Goal: Information Seeking & Learning: Learn about a topic

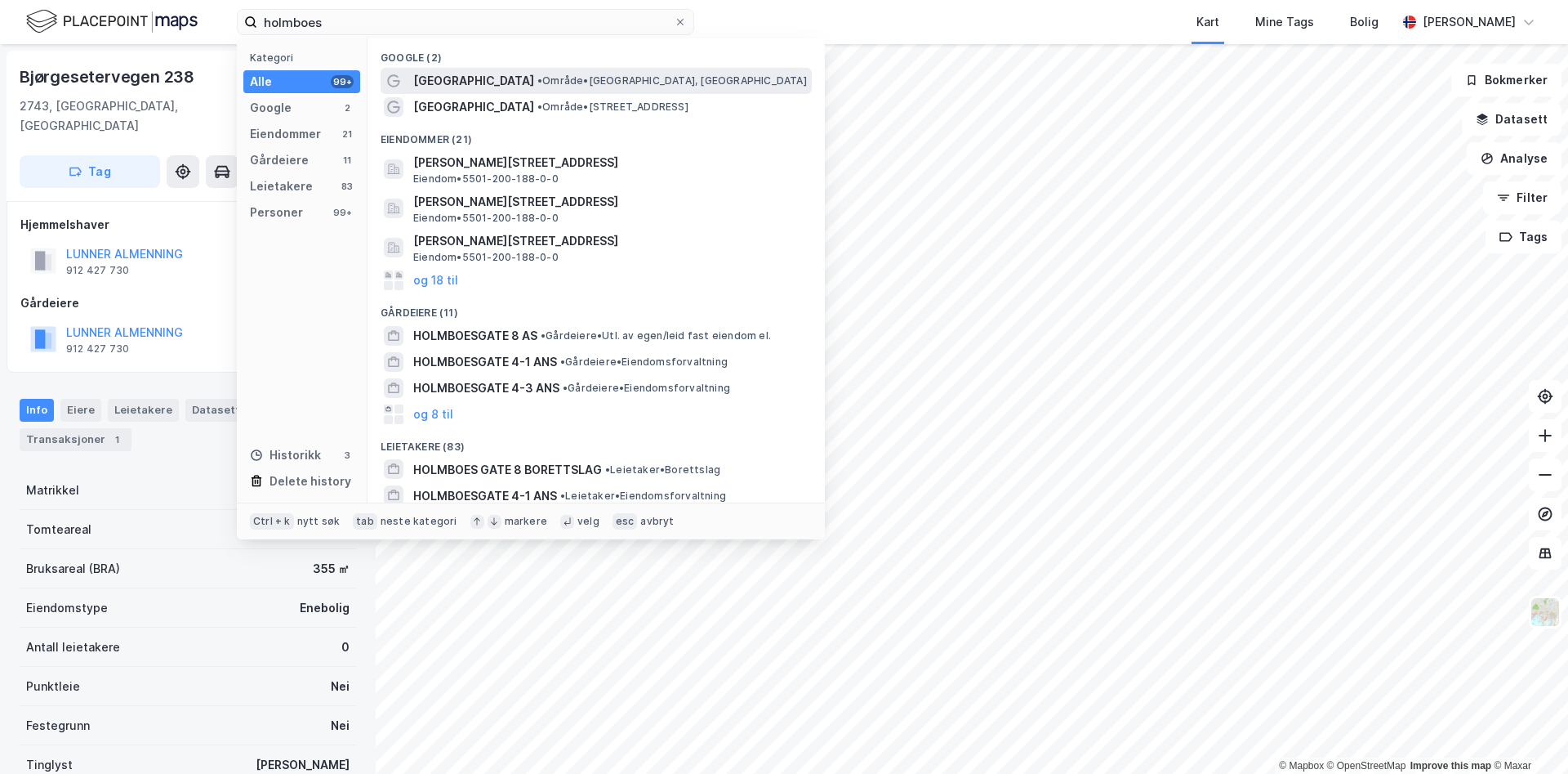
type input "holmboes"
click at [537, 81] on span "•" at bounding box center [540, 80] width 5 height 12
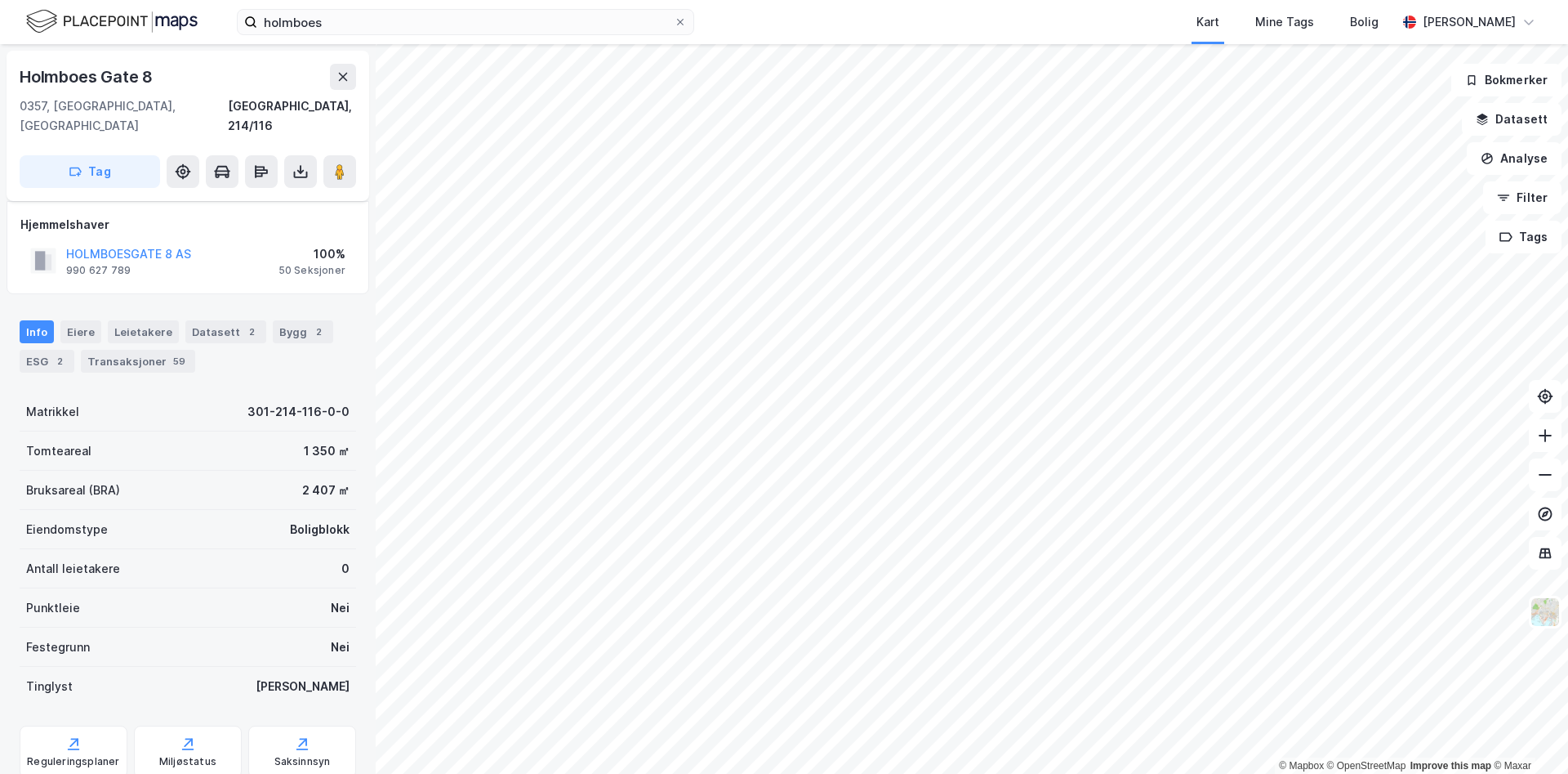
scroll to position [104, 0]
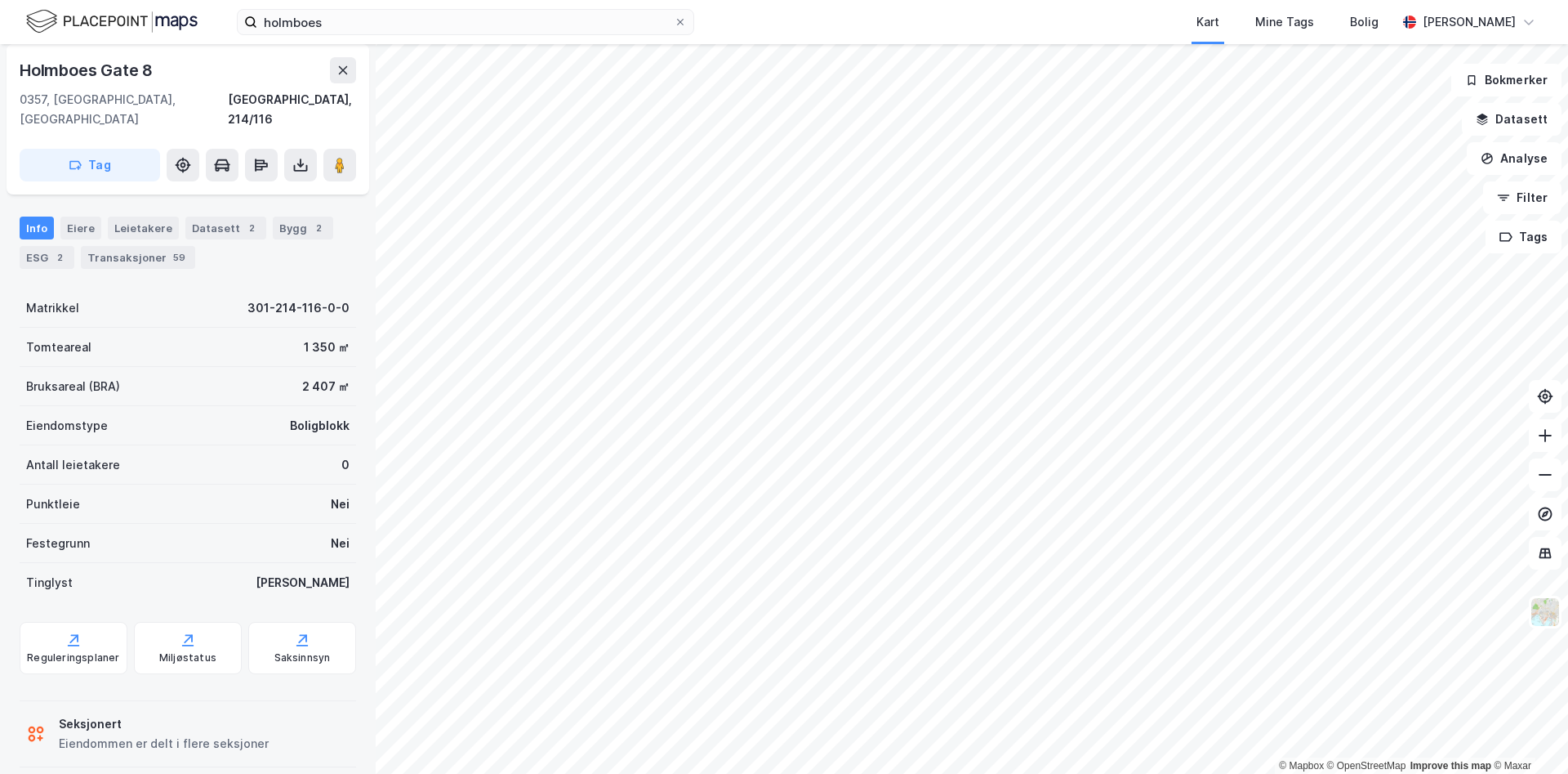
click at [84, 197] on div "Info [PERSON_NAME] Datasett 2 Bygg 2 ESG 2 Transaksjoner 59" at bounding box center [188, 235] width 375 height 78
click at [83, 217] on div "Eiere" at bounding box center [81, 228] width 41 height 23
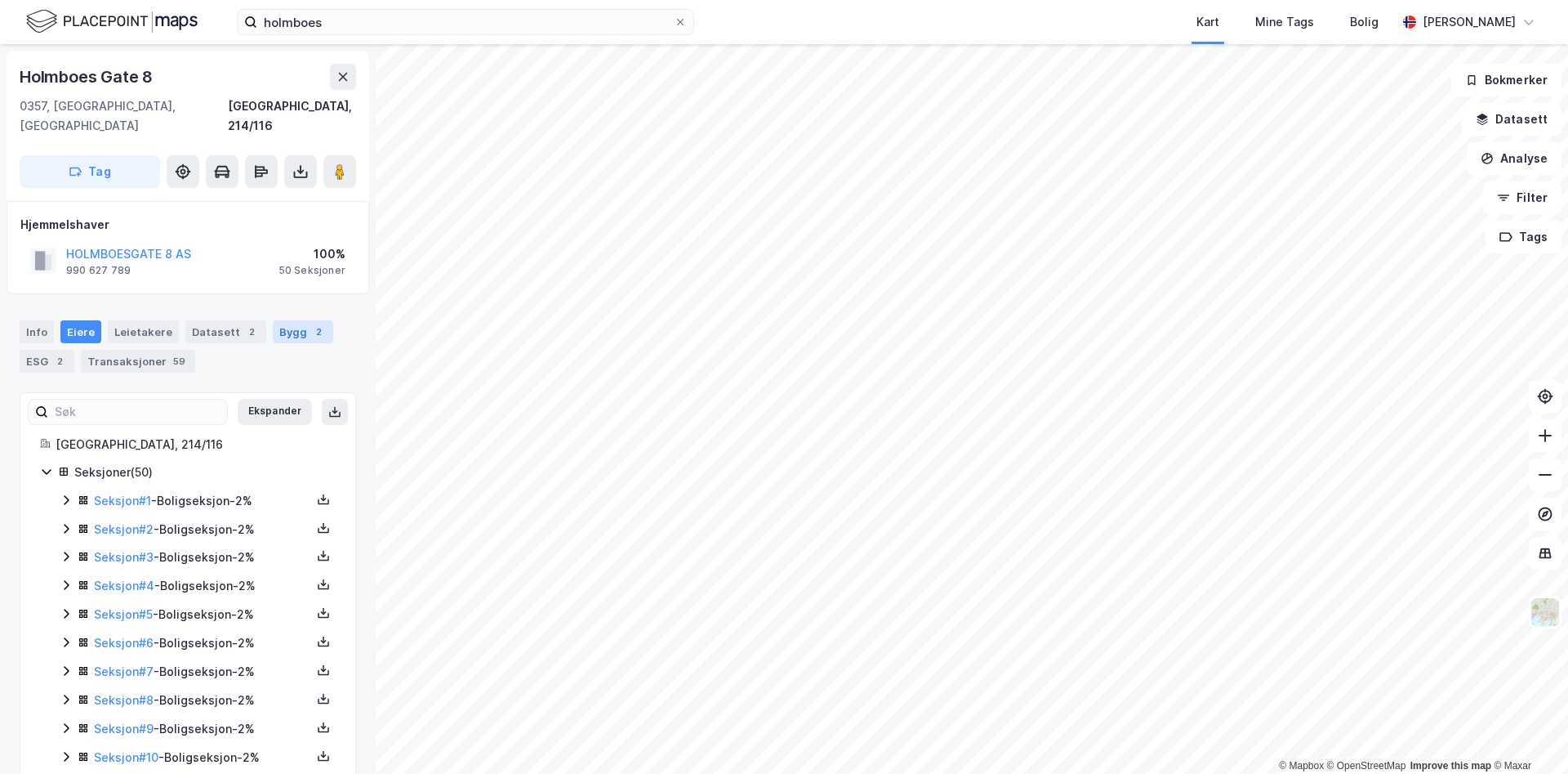
click at [289, 320] on div "Bygg 2" at bounding box center [302, 332] width 60 height 23
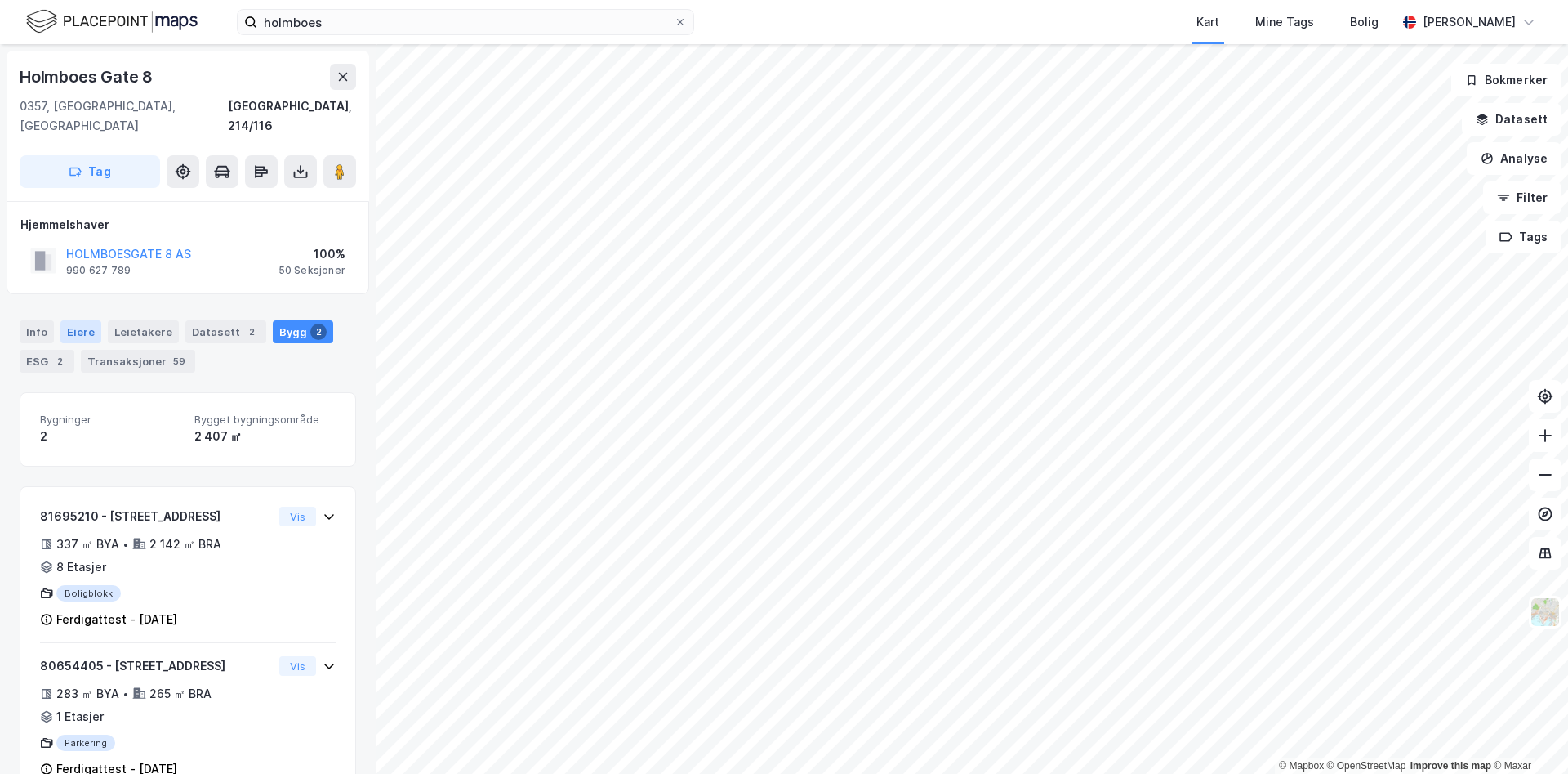
click at [85, 320] on div "Eiere" at bounding box center [81, 332] width 41 height 23
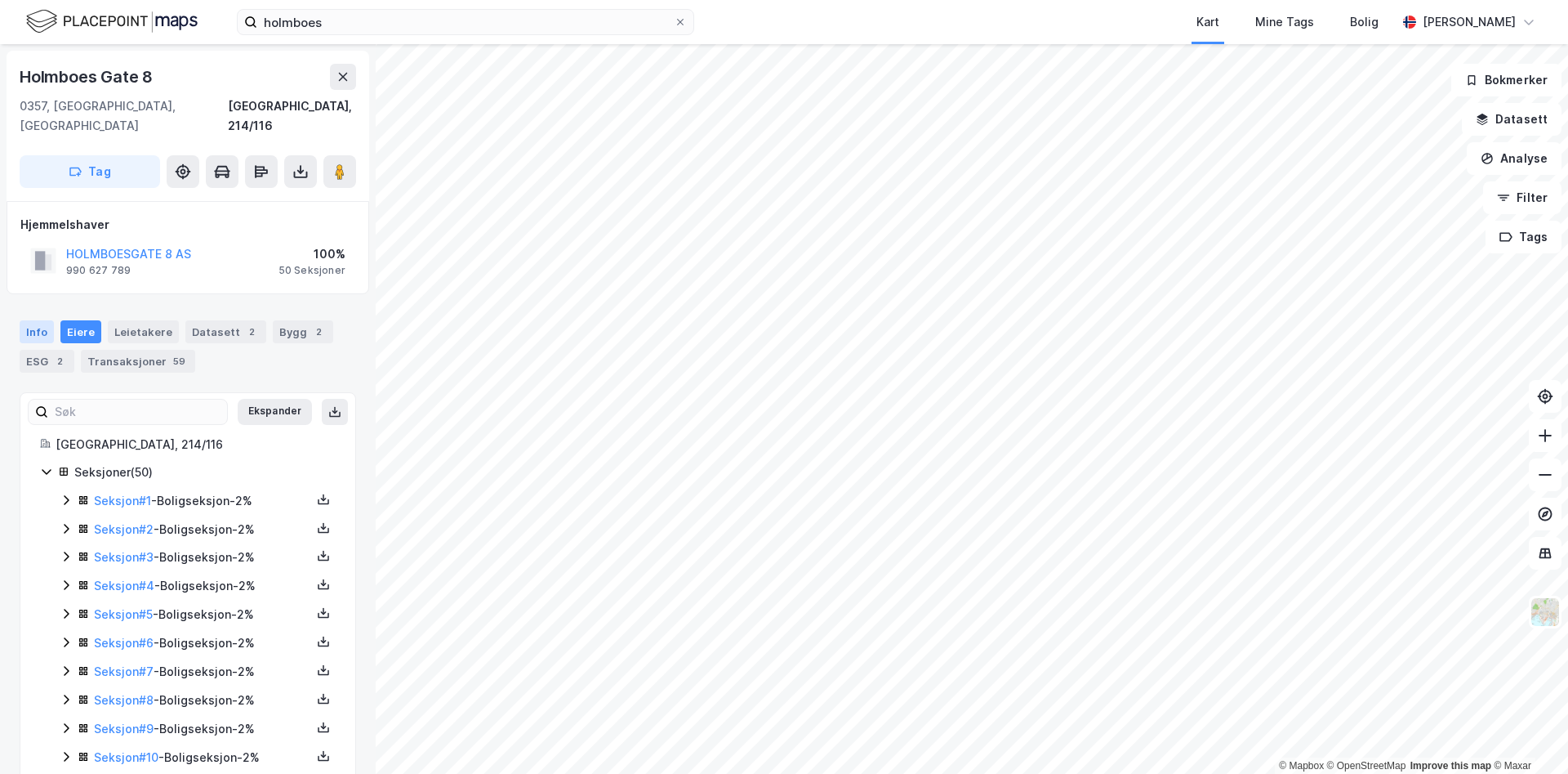
click at [39, 320] on div "Info" at bounding box center [37, 332] width 35 height 23
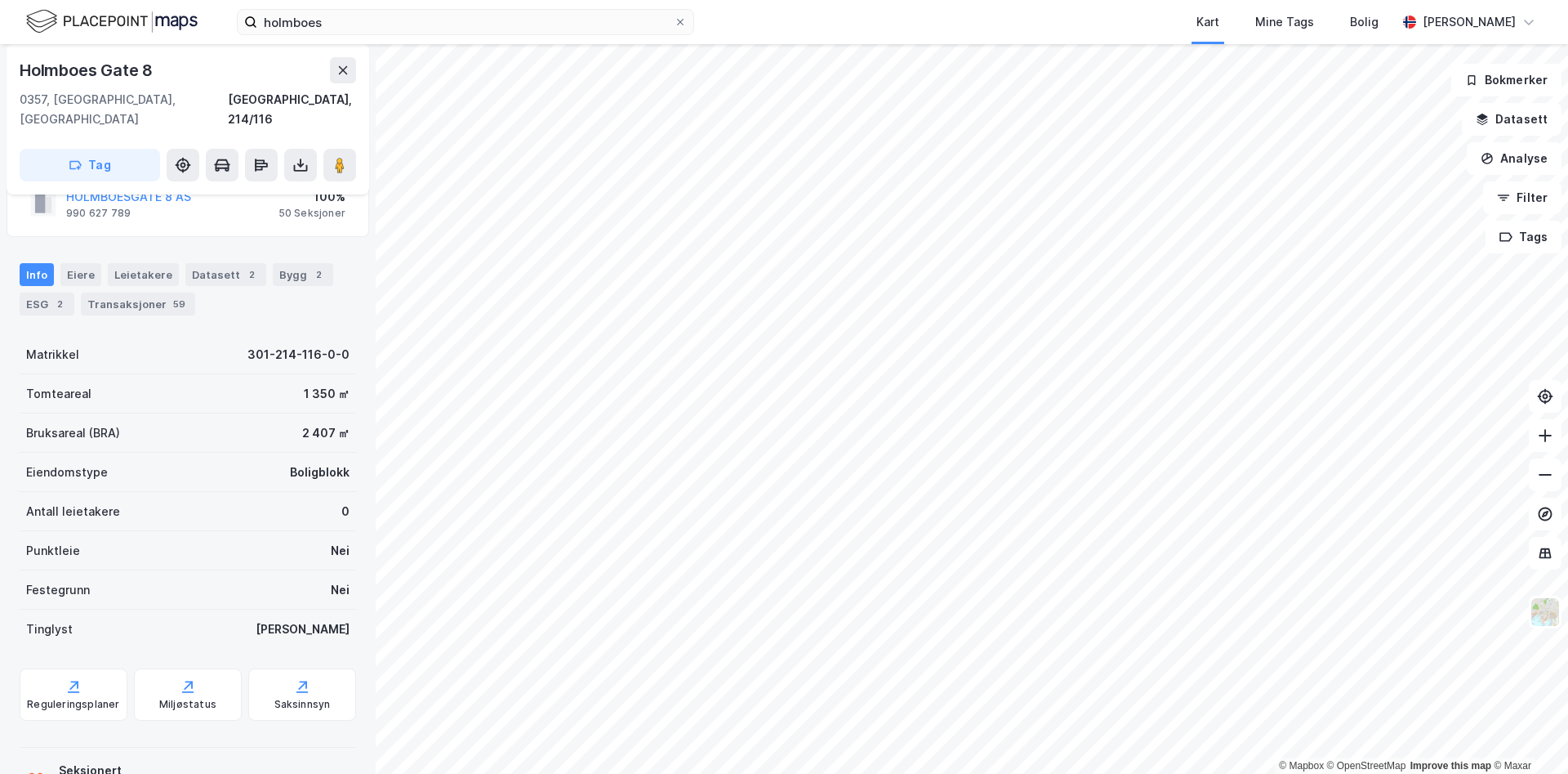
scroll to position [104, 0]
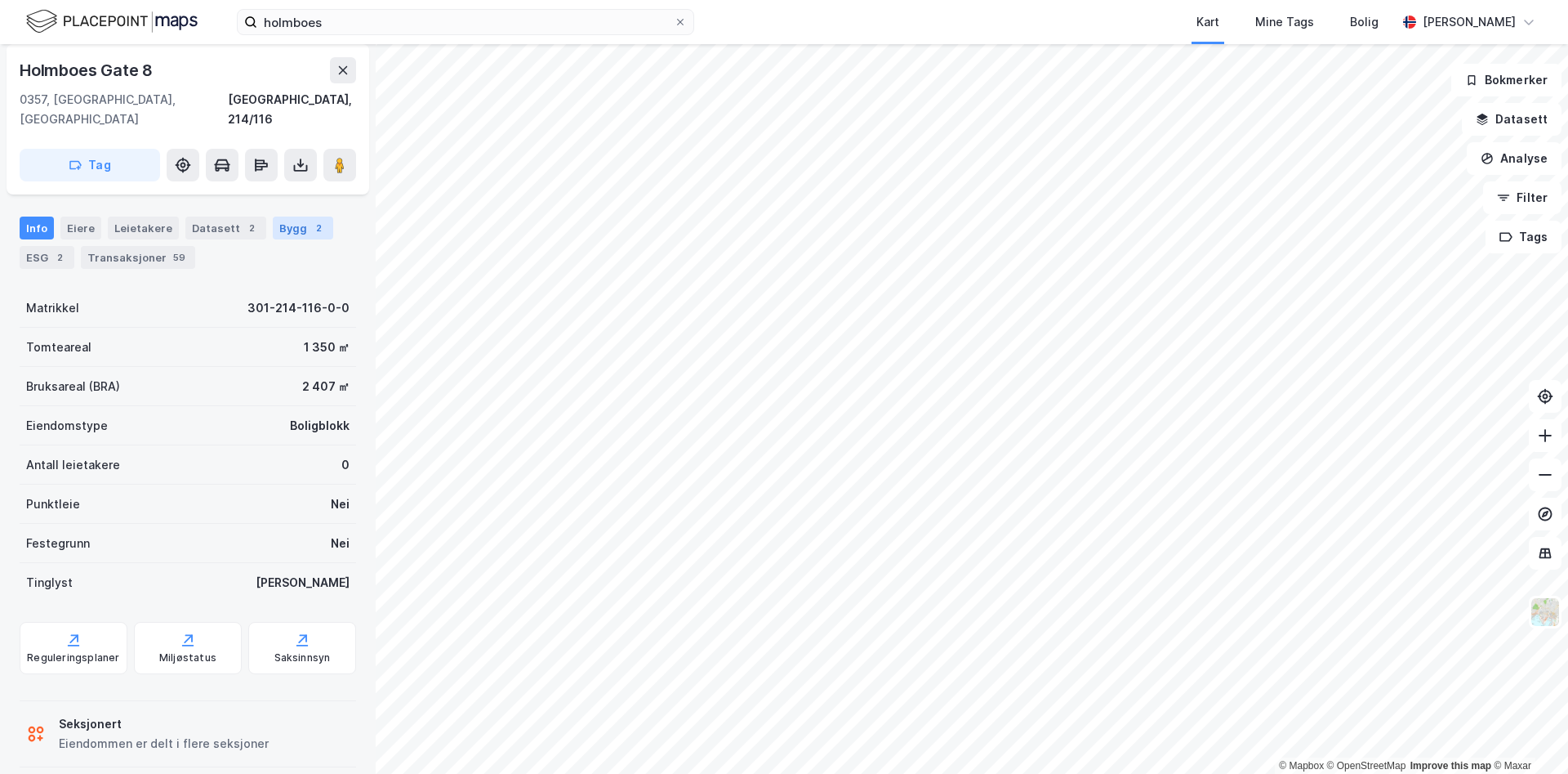
click at [294, 217] on div "Bygg 2" at bounding box center [302, 228] width 60 height 23
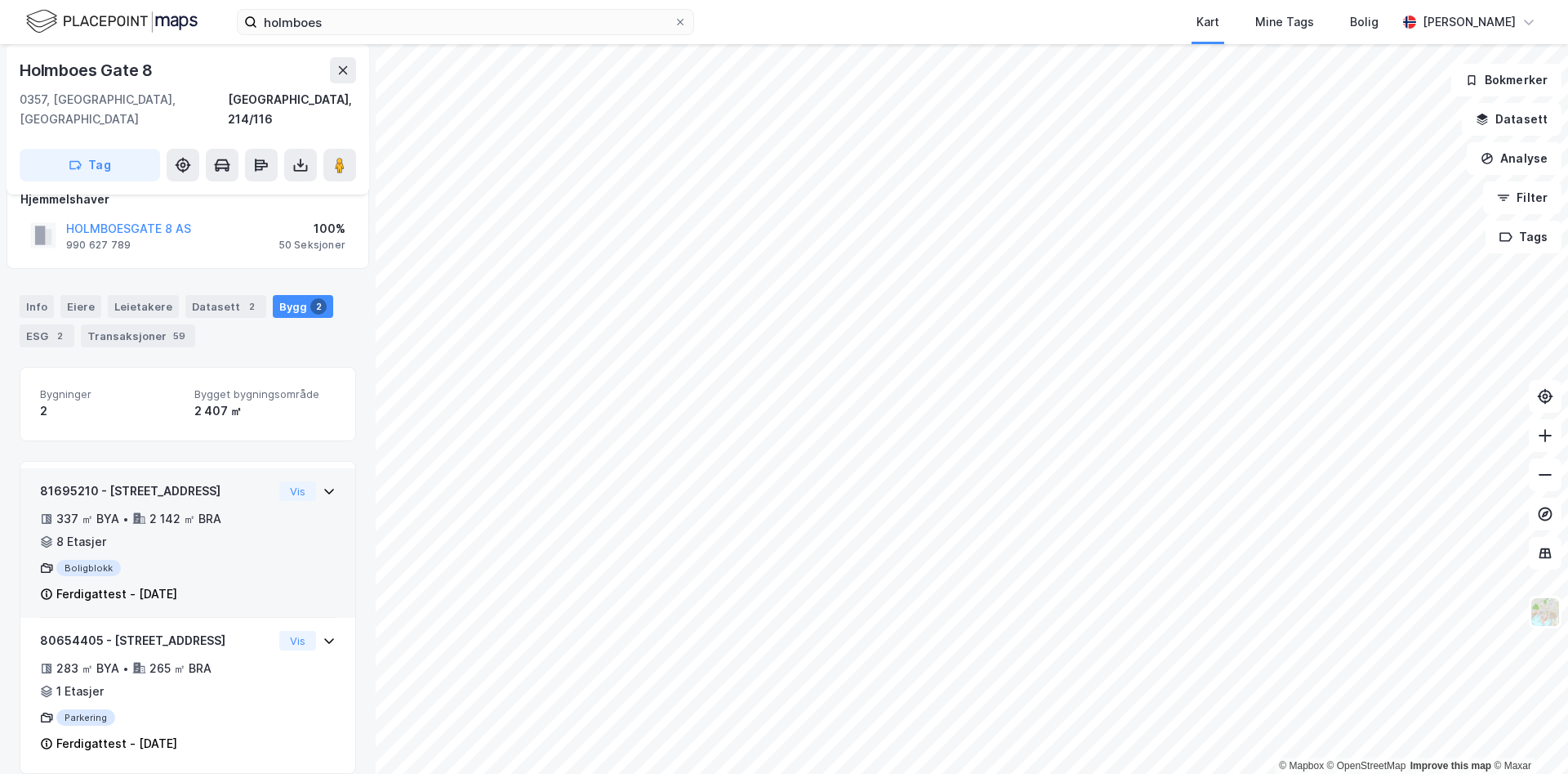
click at [338, 474] on div "81695210 - [GEOGRAPHIC_DATA] 8 337 ㎡ BYA • 2 142 ㎡ BRA • 8 Etasjer Boligblokk F…" at bounding box center [188, 543] width 335 height 150
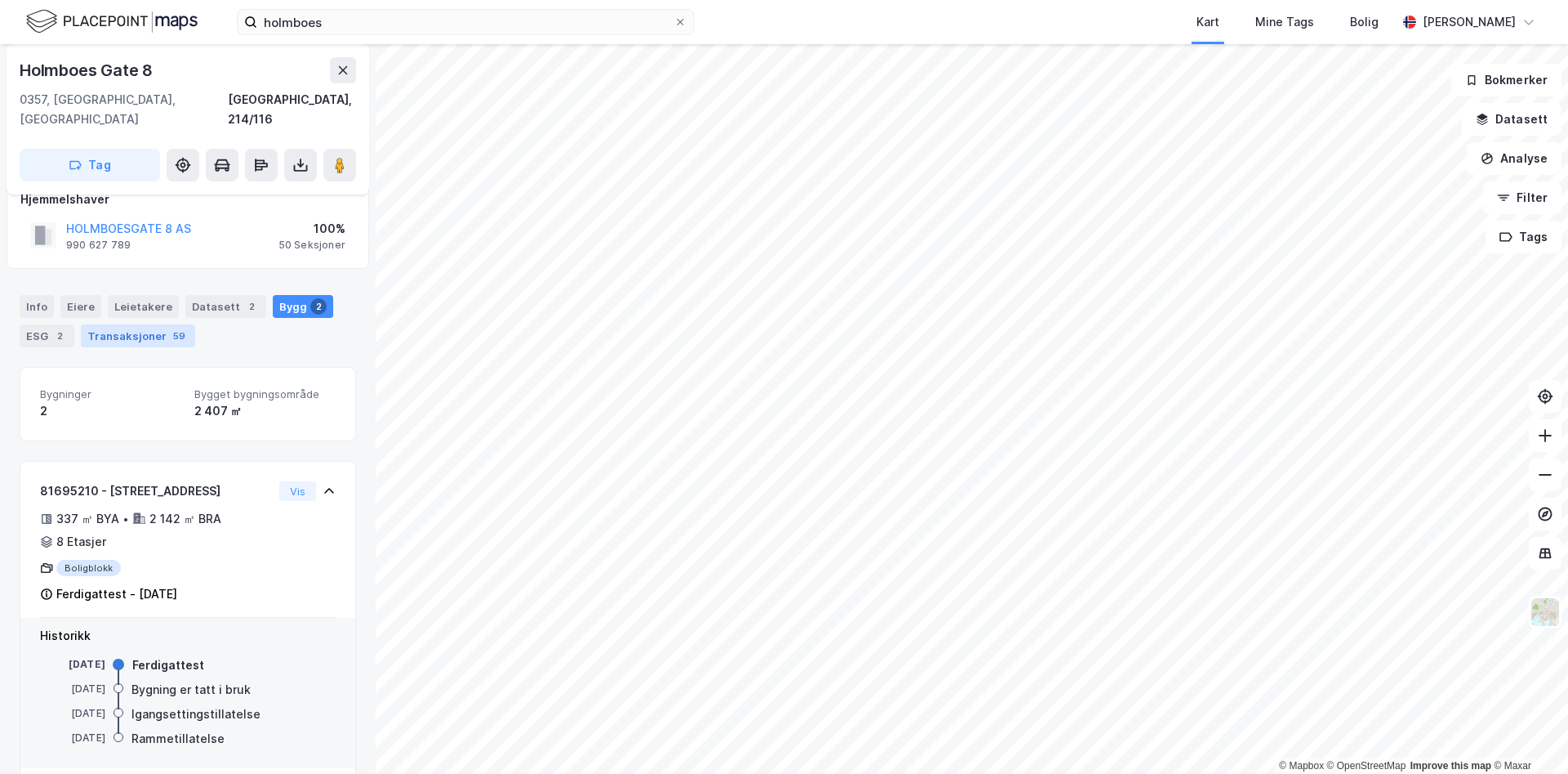
click at [151, 324] on div "Transaksjoner 59" at bounding box center [137, 336] width 114 height 23
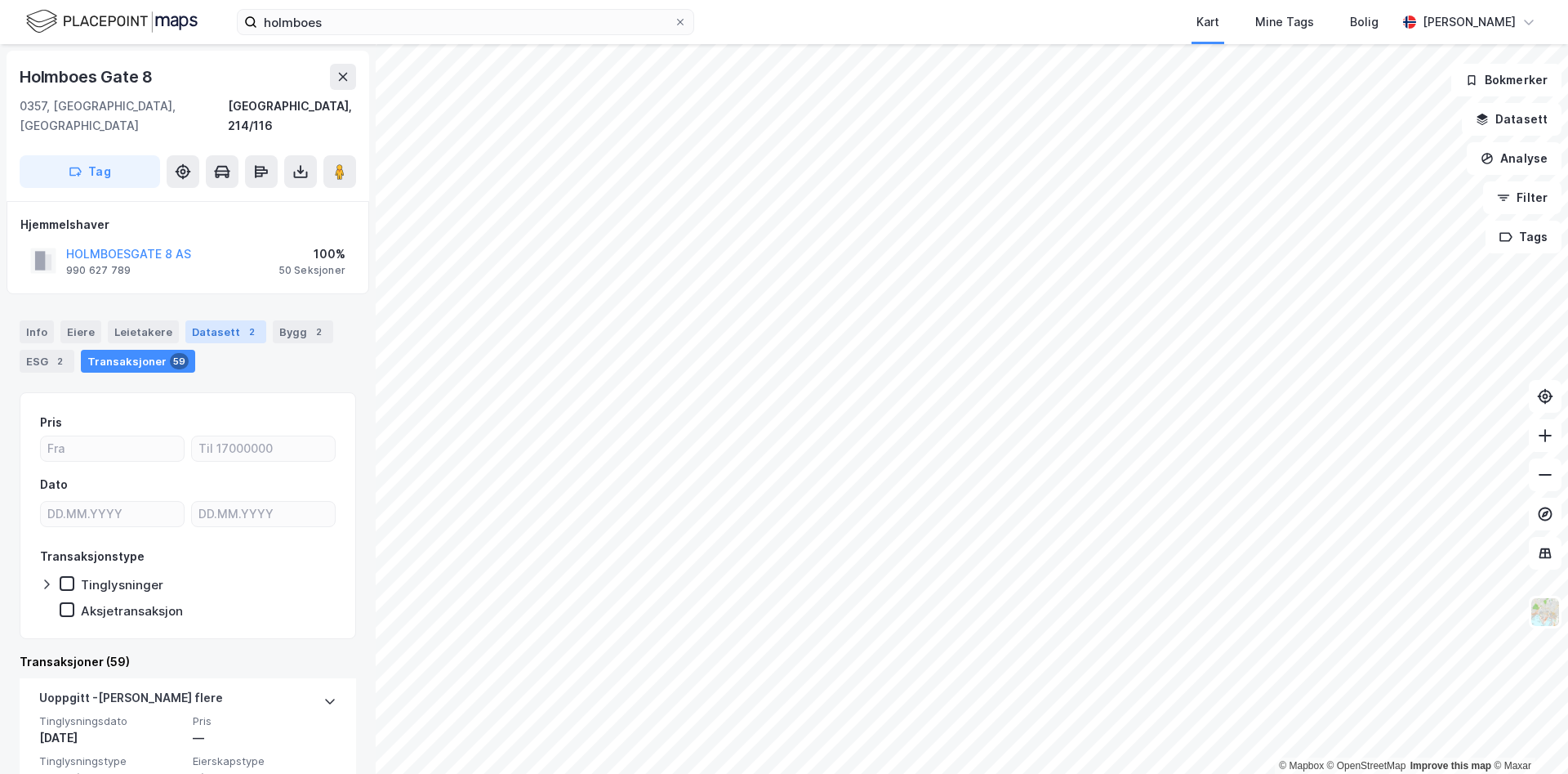
click at [214, 320] on div "Datasett 2" at bounding box center [226, 332] width 81 height 23
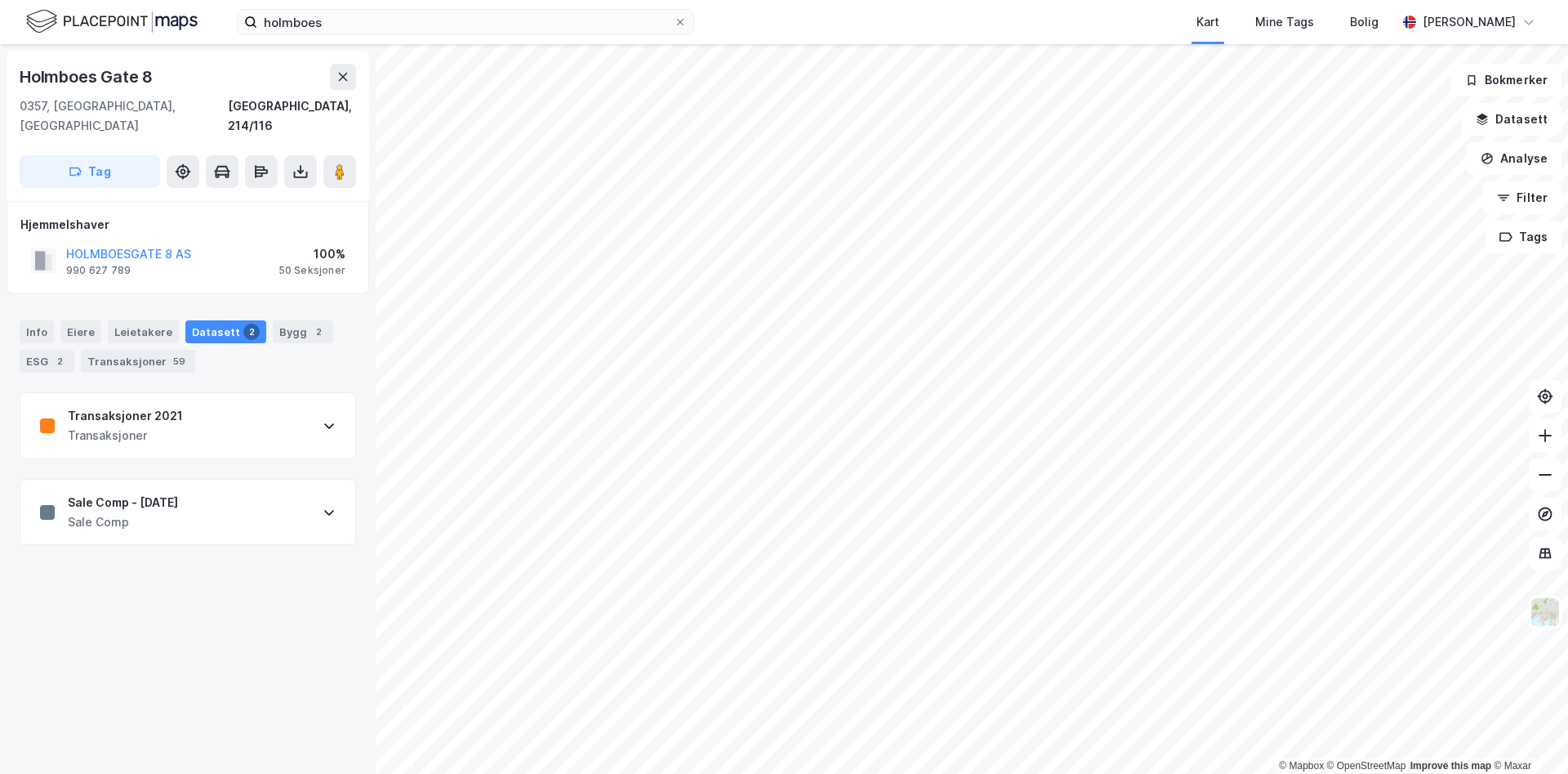
drag, startPoint x: 278, startPoint y: 315, endPoint x: 278, endPoint y: 352, distance: 37.0
click at [278, 352] on div "Info [PERSON_NAME] Datasett 2 Bygg 2 ESG 2 Transaksjoner 59" at bounding box center [188, 347] width 337 height 53
click at [312, 493] on div "Sale Comp - [DATE] Sale Comp" at bounding box center [188, 511] width 335 height 65
click at [145, 320] on div "Leietakere" at bounding box center [143, 332] width 71 height 23
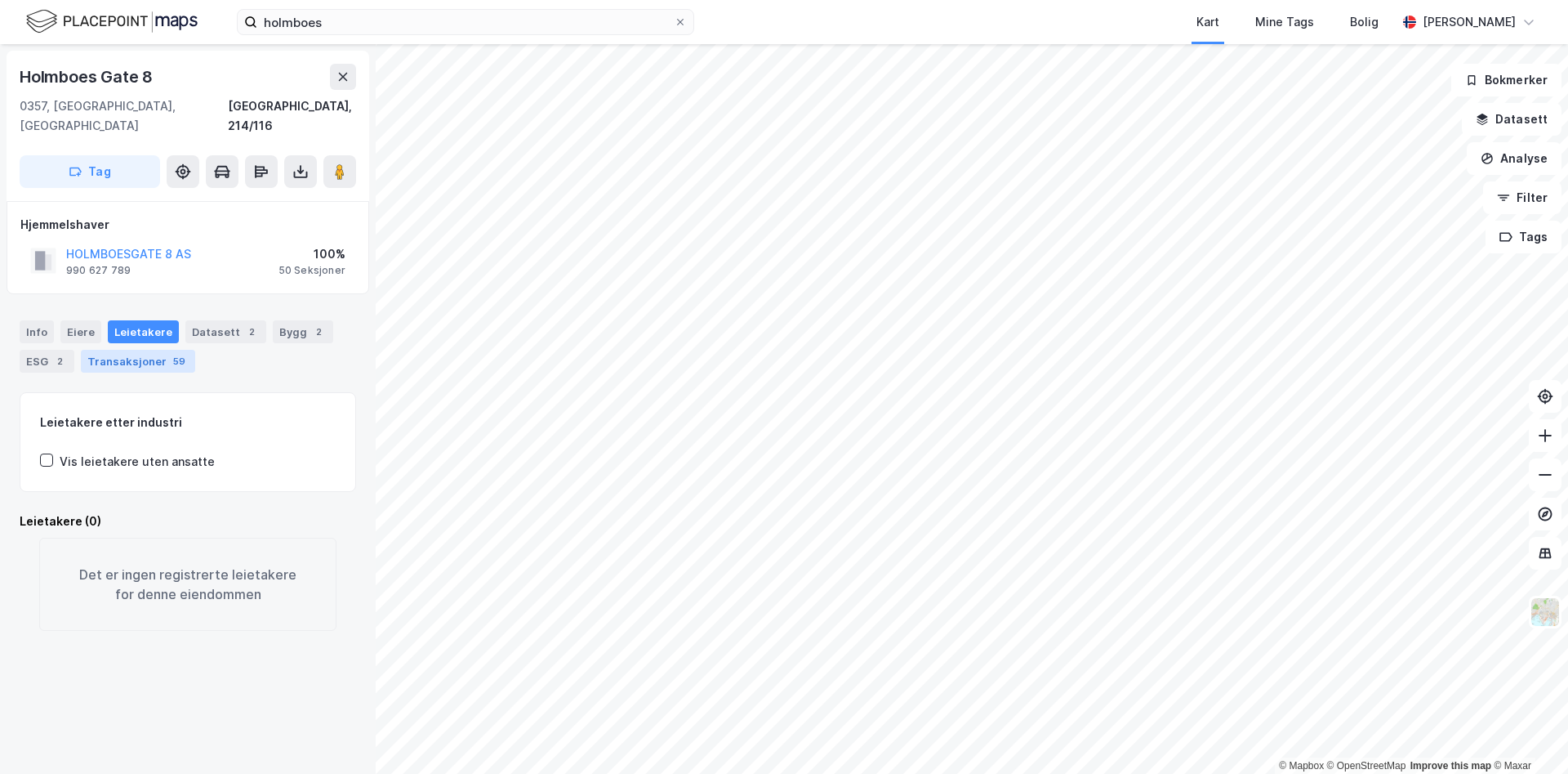
click at [147, 350] on div "Transaksjoner 59" at bounding box center [137, 361] width 114 height 23
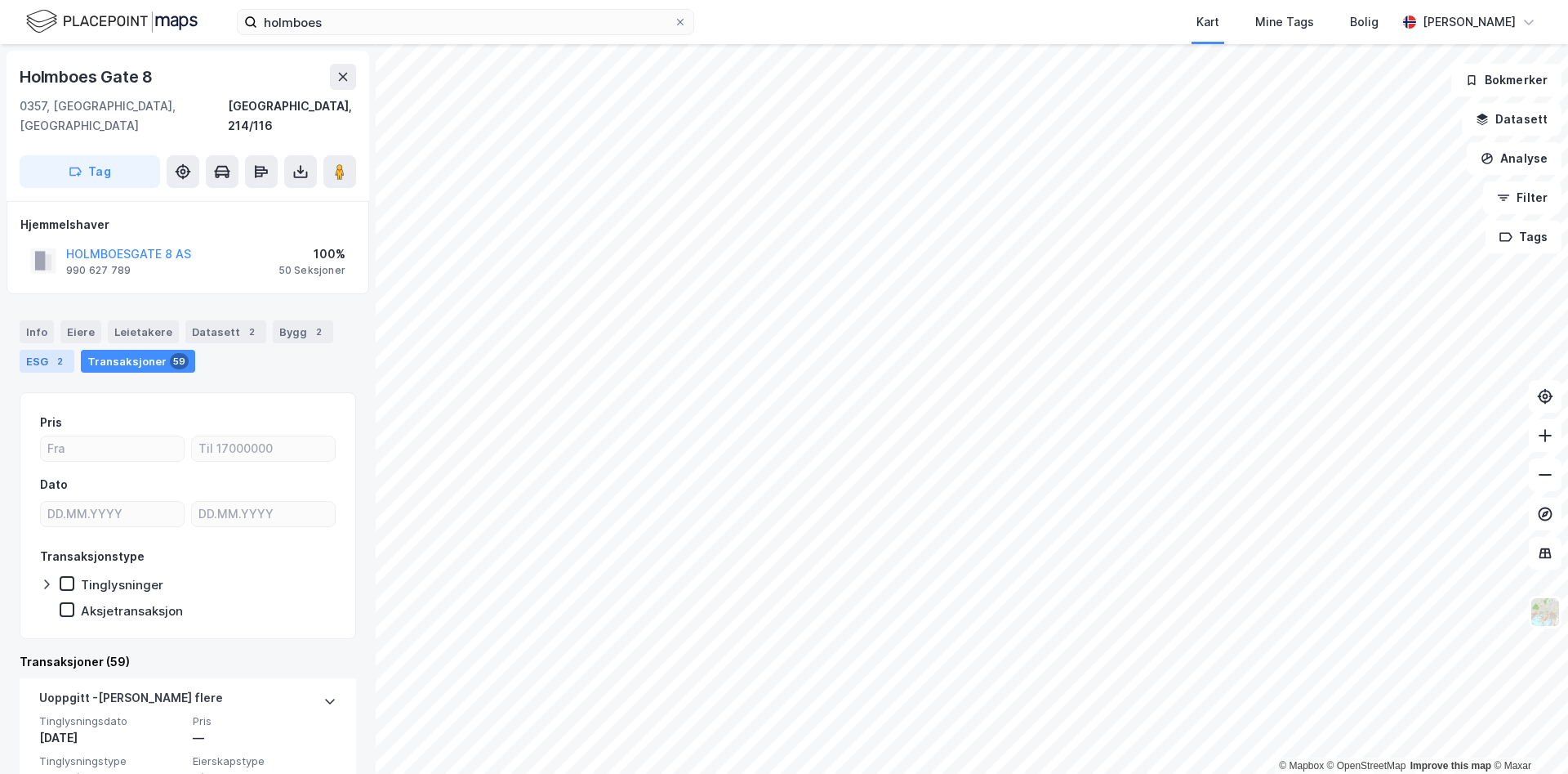
click at [46, 350] on div "ESG 2" at bounding box center [47, 361] width 54 height 23
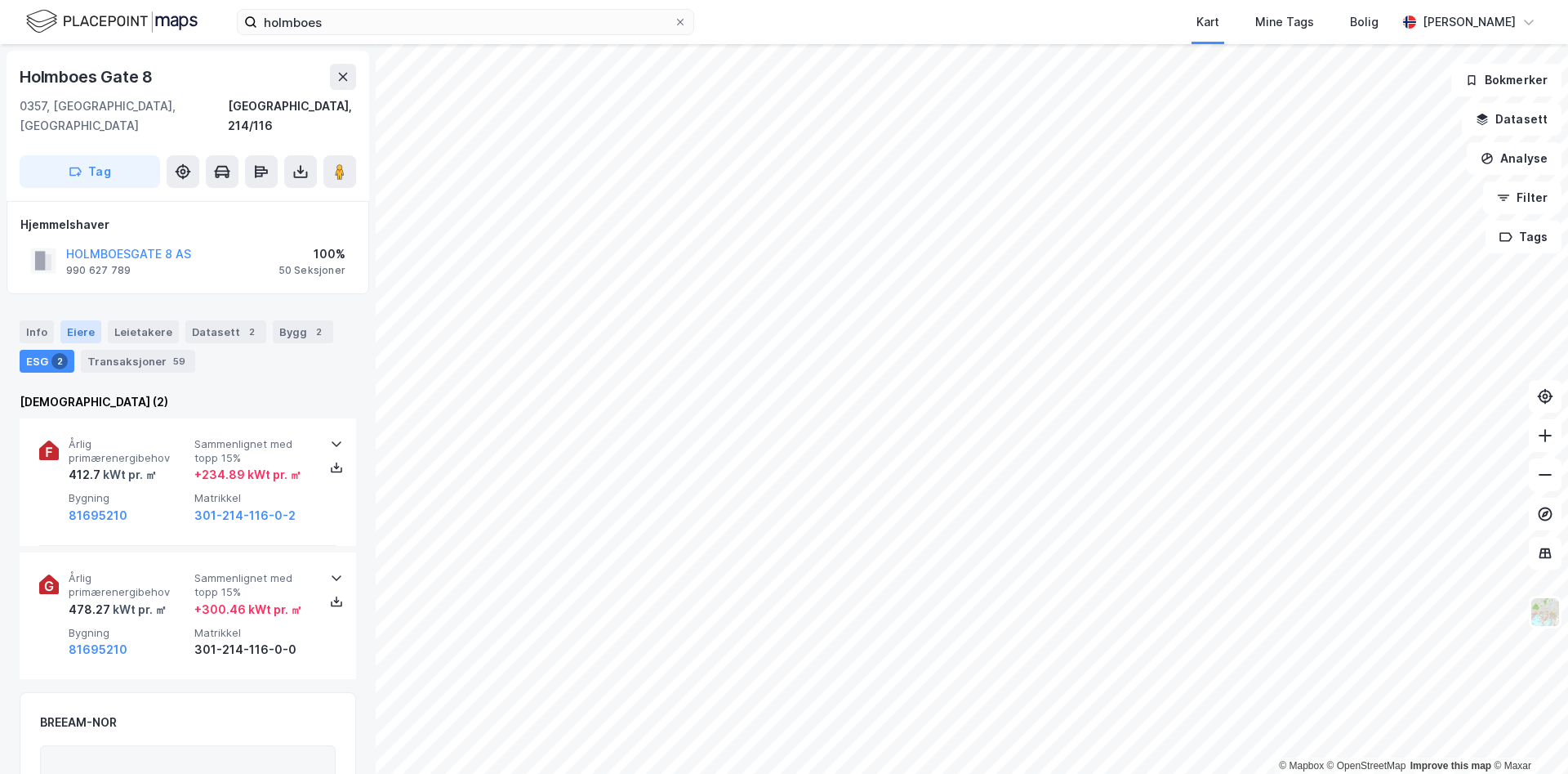
click at [89, 320] on div "Eiere" at bounding box center [81, 332] width 41 height 23
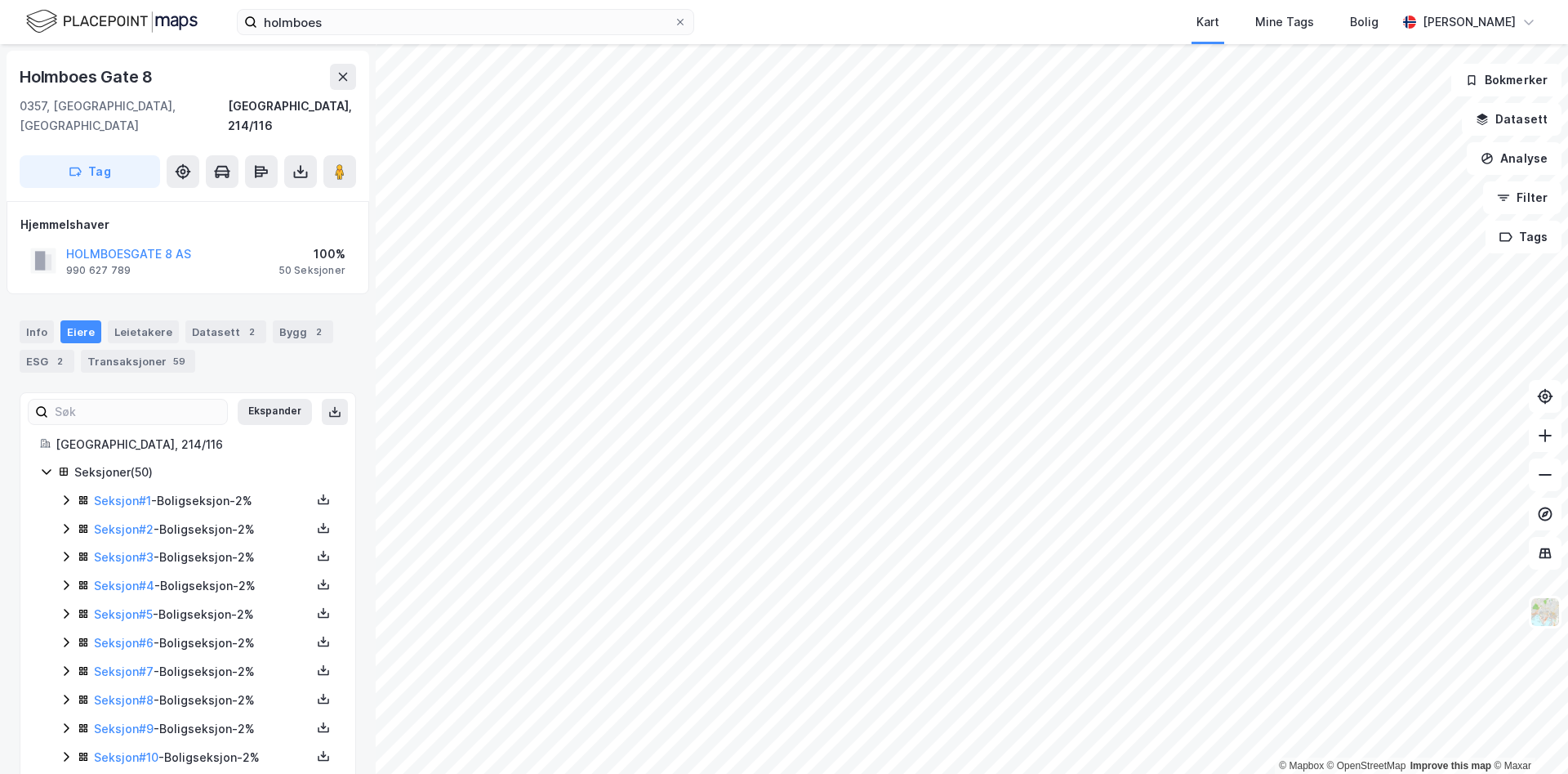
click at [43, 465] on icon at bounding box center [47, 472] width 13 height 13
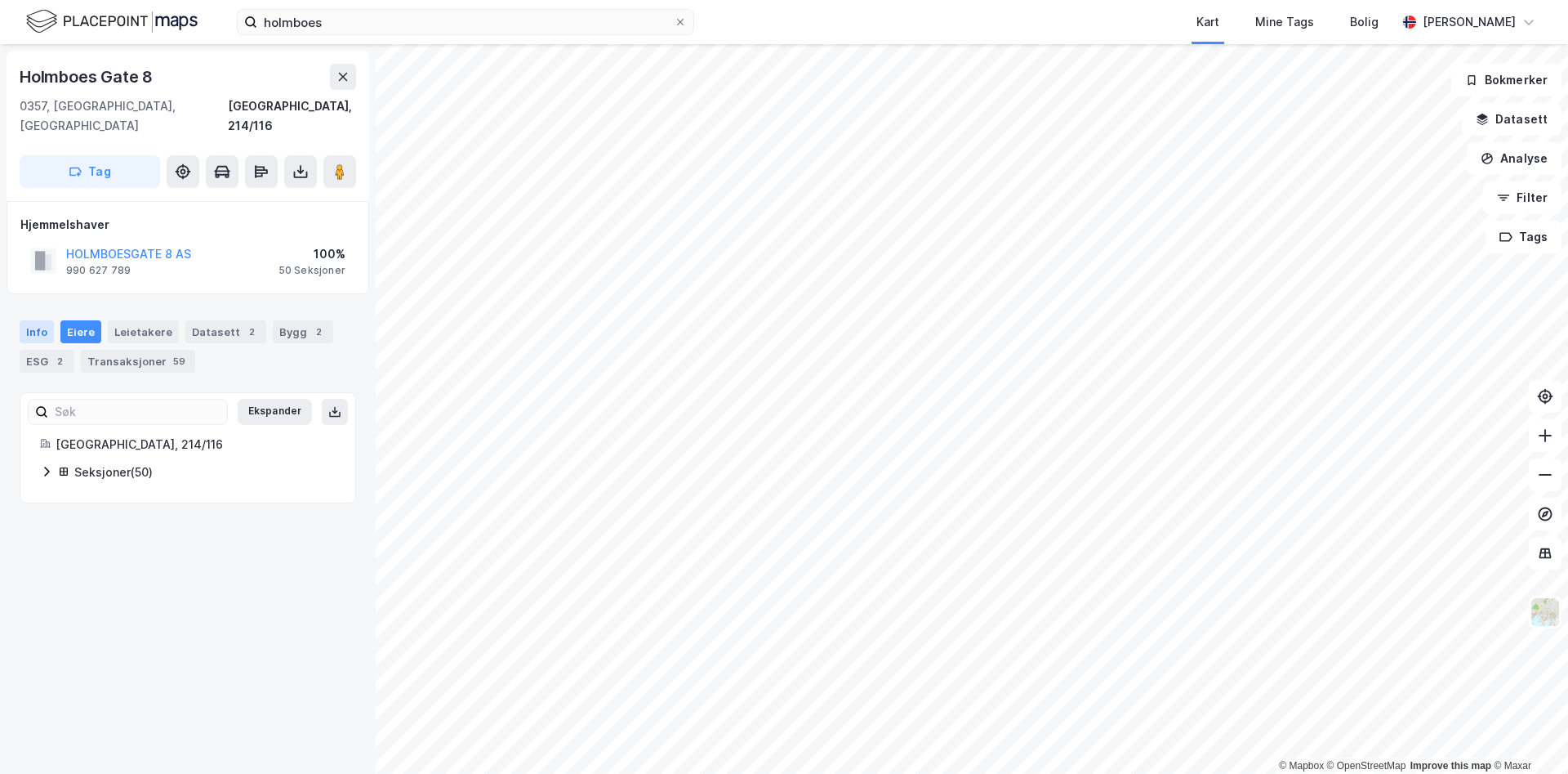
click at [34, 321] on div "Info" at bounding box center [37, 332] width 35 height 23
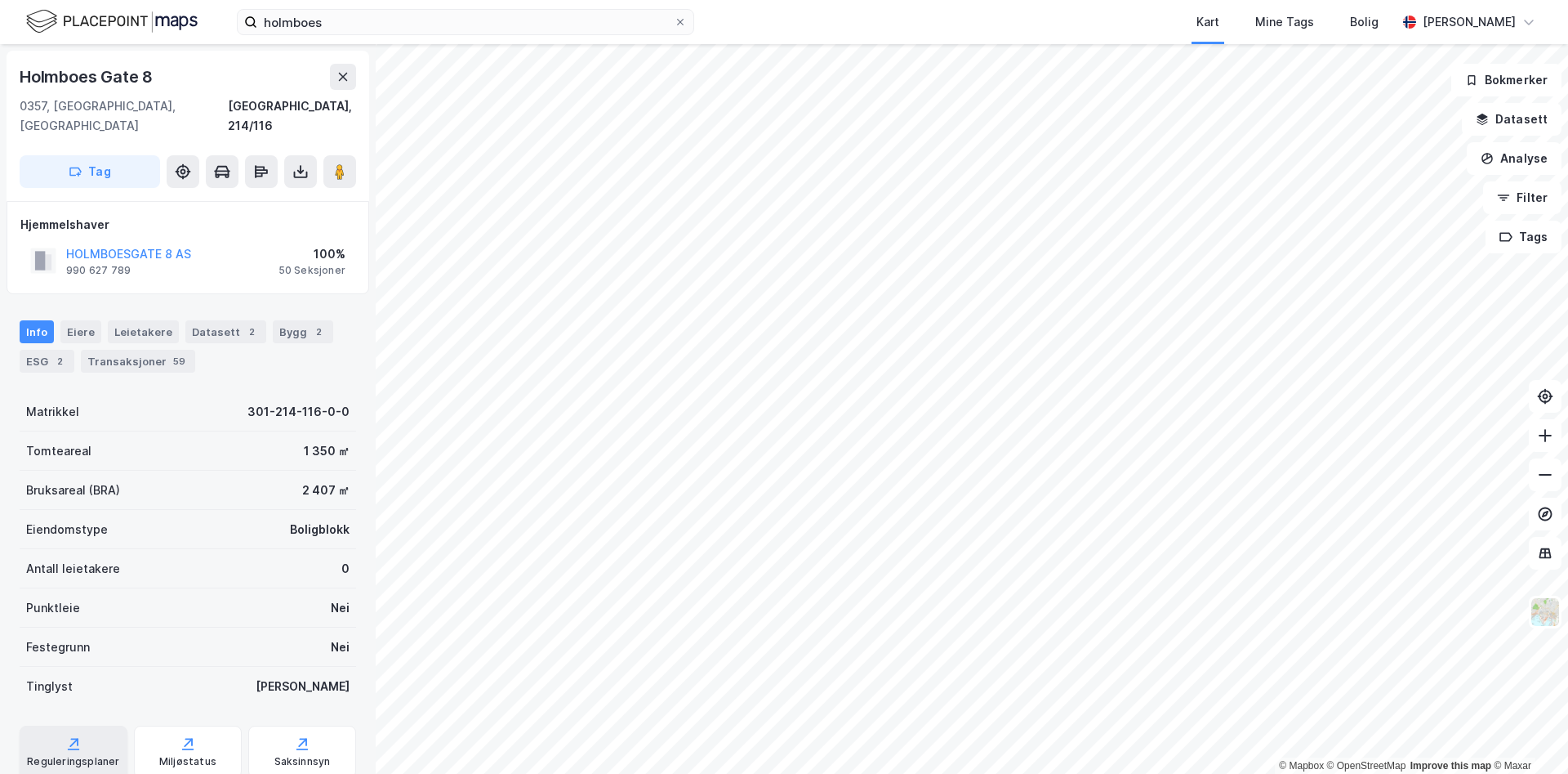
click at [81, 730] on div "Reguleringsplaner" at bounding box center [73, 752] width 108 height 53
click at [0, 0] on button "HOLMBOESGATE 8 AS" at bounding box center [0, 0] width 0 height 0
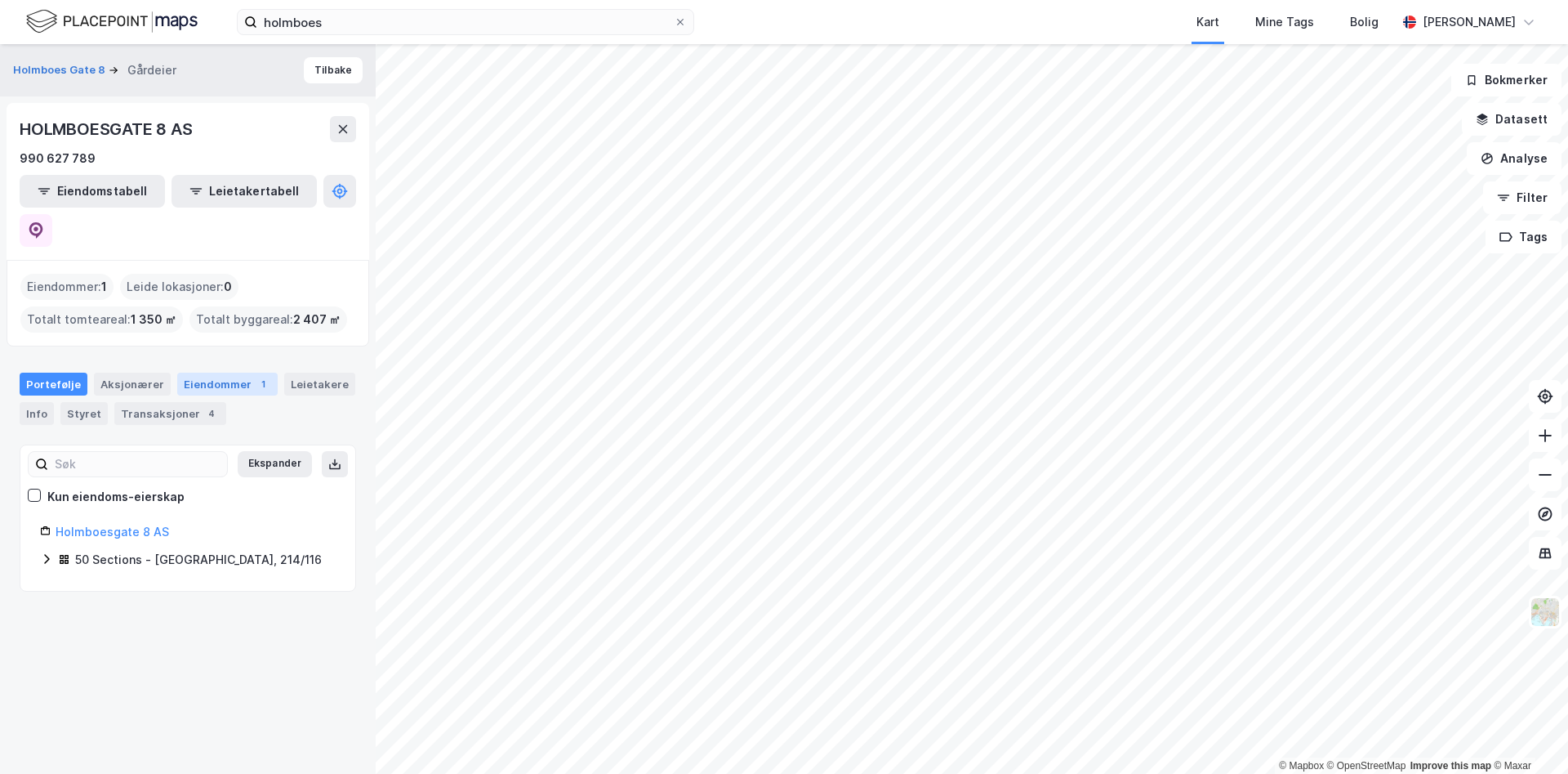
click at [208, 372] on div "Eiendommer 1" at bounding box center [227, 384] width 100 height 23
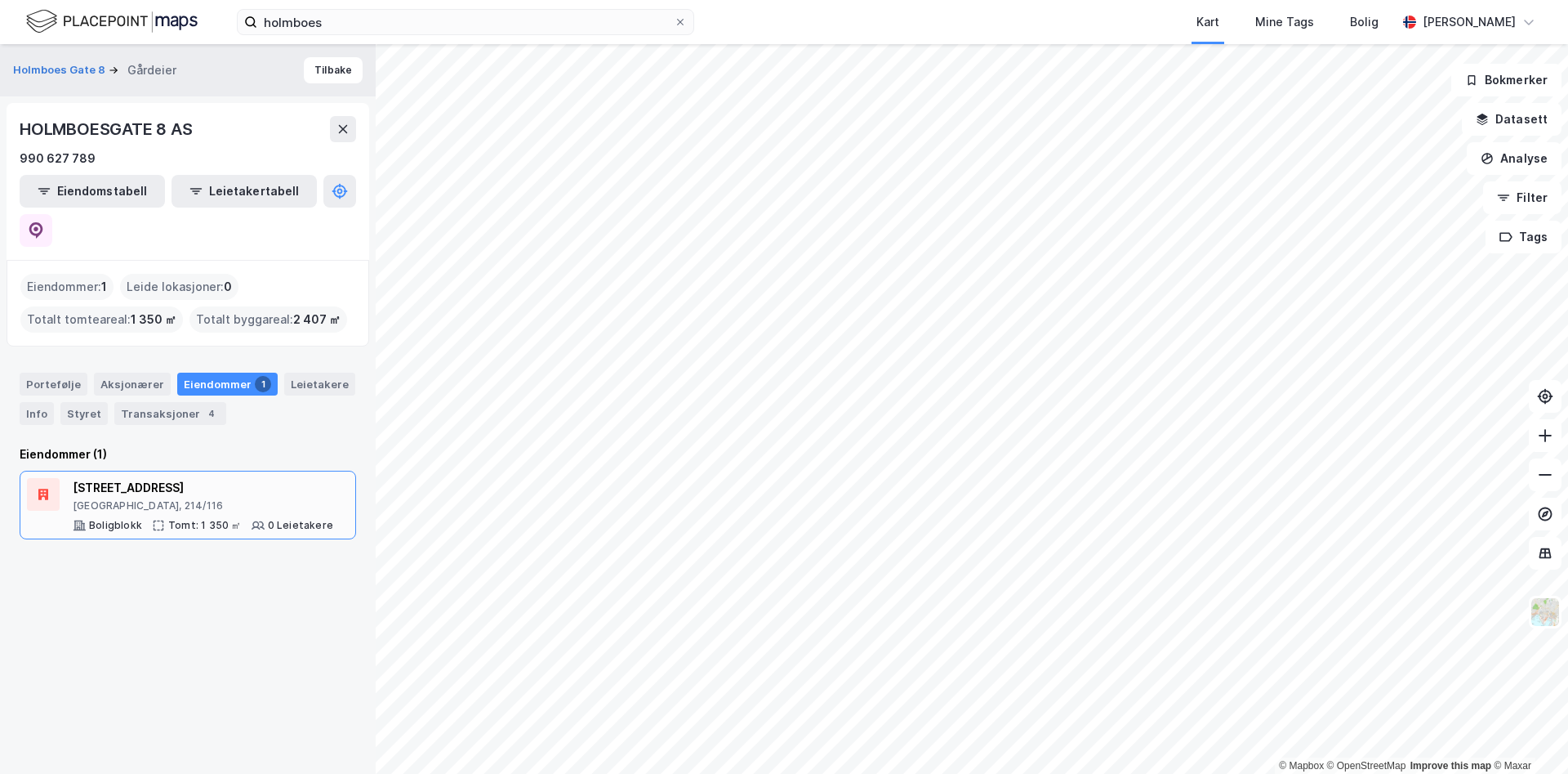
click at [119, 519] on div "Boligblokk" at bounding box center [115, 525] width 53 height 13
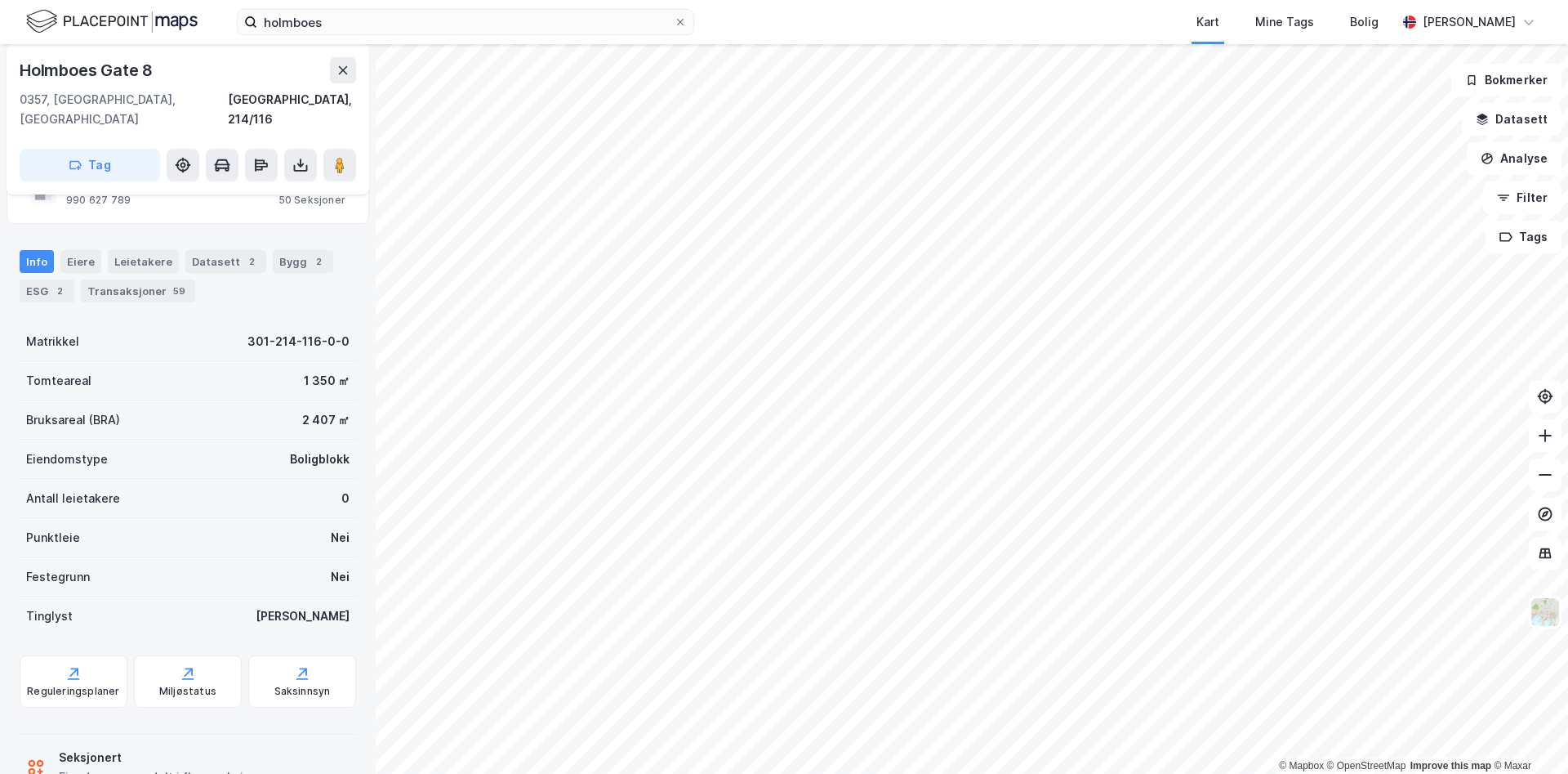
scroll to position [104, 0]
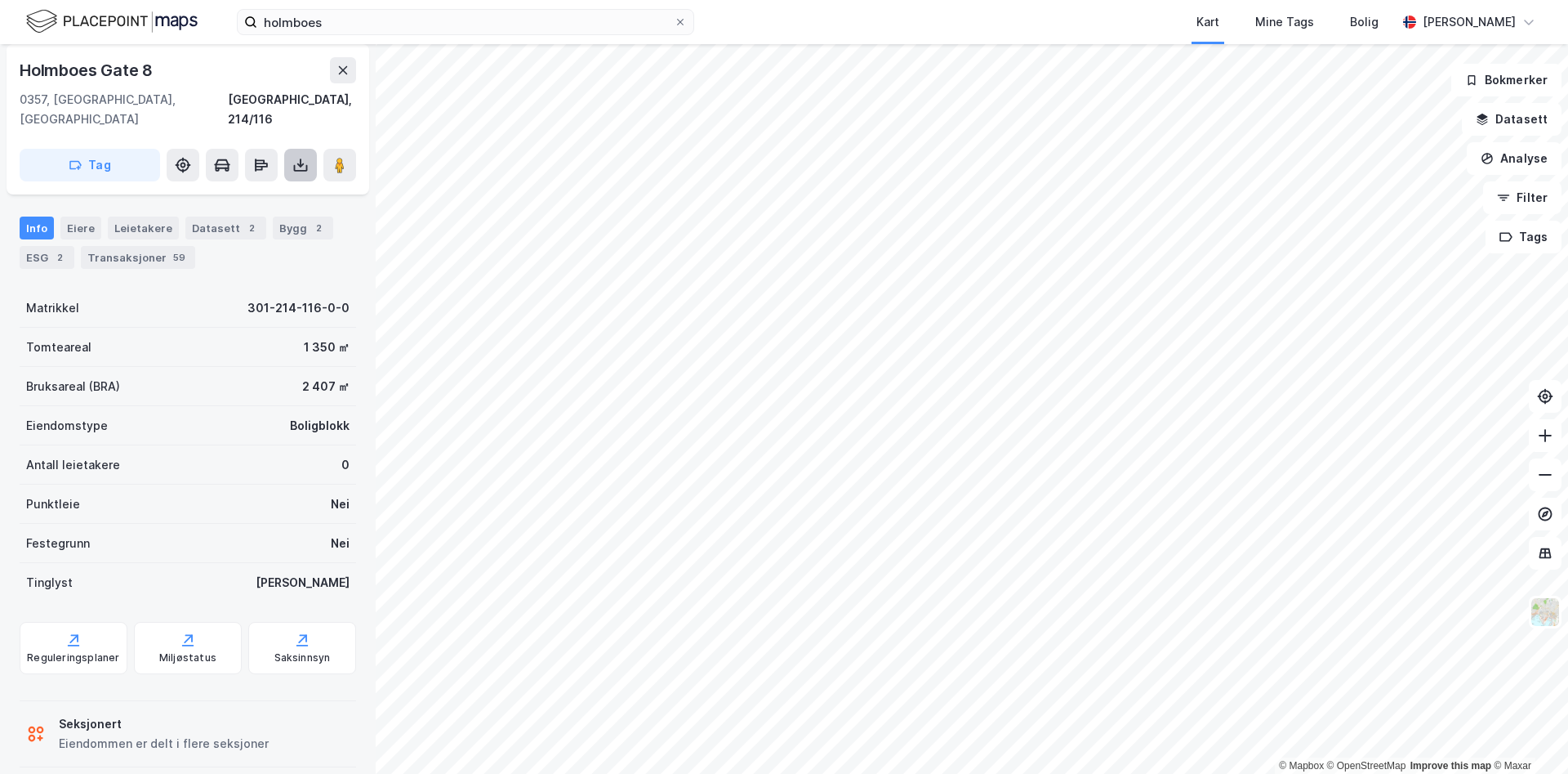
click at [300, 165] on icon at bounding box center [300, 168] width 14 height 7
click at [257, 191] on div "Last ned grunnbok" at bounding box center [219, 198] width 95 height 13
click at [313, 627] on div "Saksinnsyn" at bounding box center [302, 648] width 108 height 53
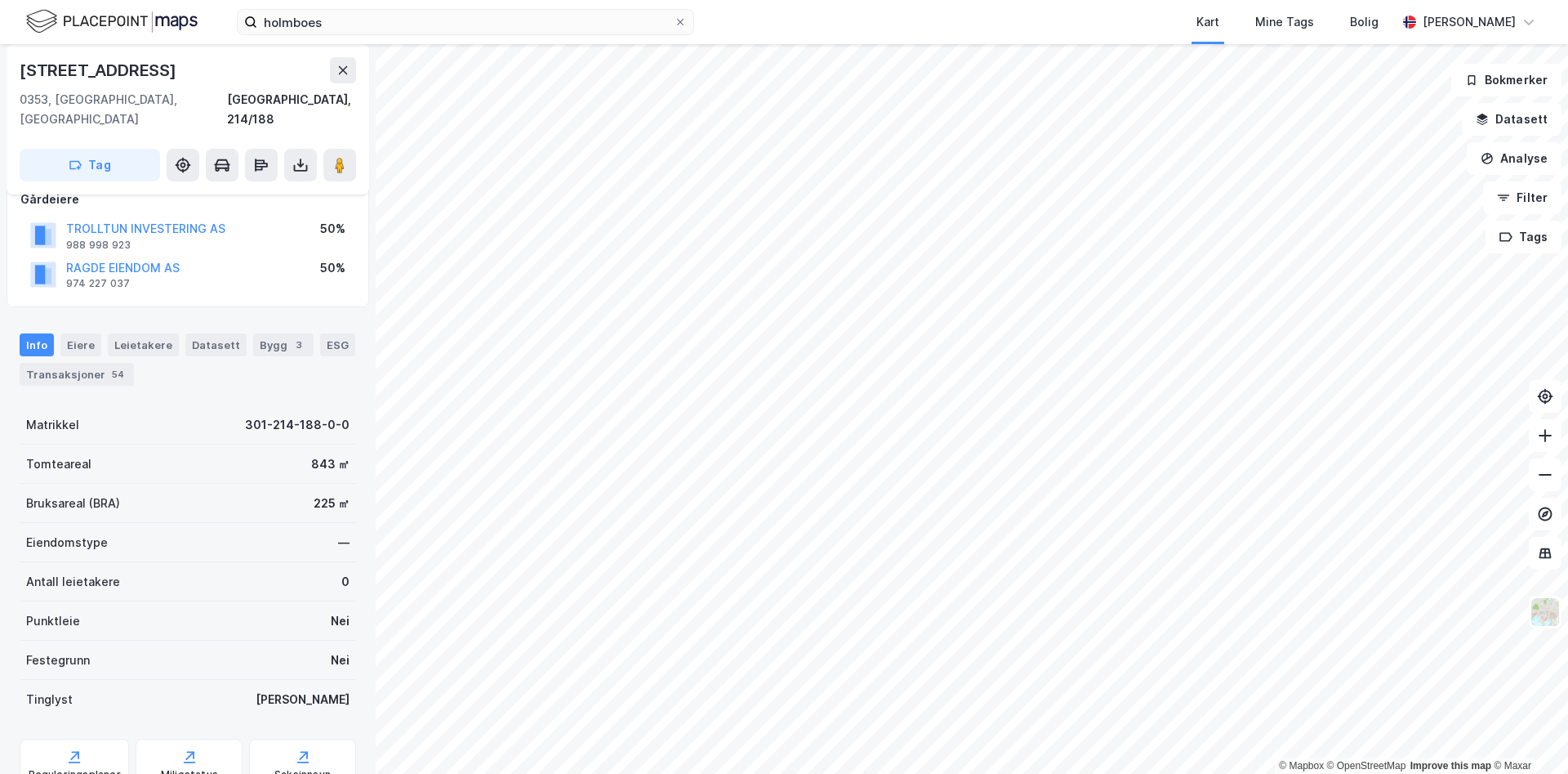
scroll to position [104, 0]
click at [291, 768] on div "Saksinnsyn" at bounding box center [302, 775] width 56 height 13
